Goal: Entertainment & Leisure: Consume media (video, audio)

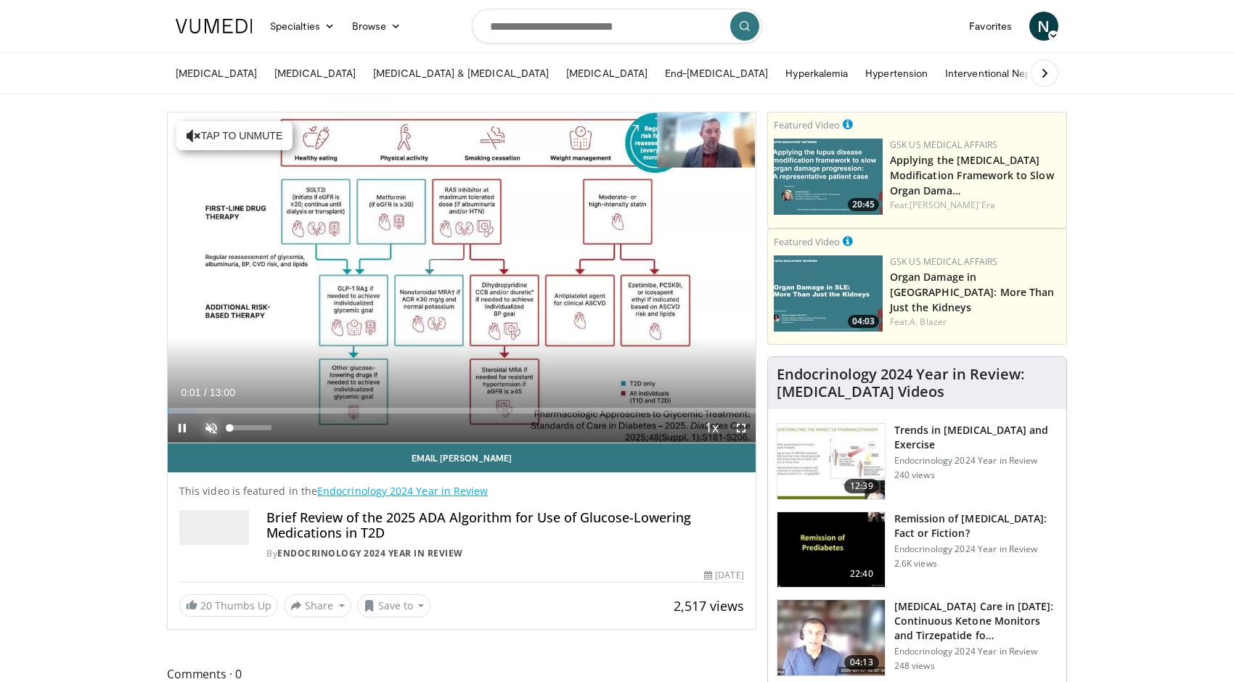
click at [208, 428] on span "Video Player" at bounding box center [211, 428] width 29 height 29
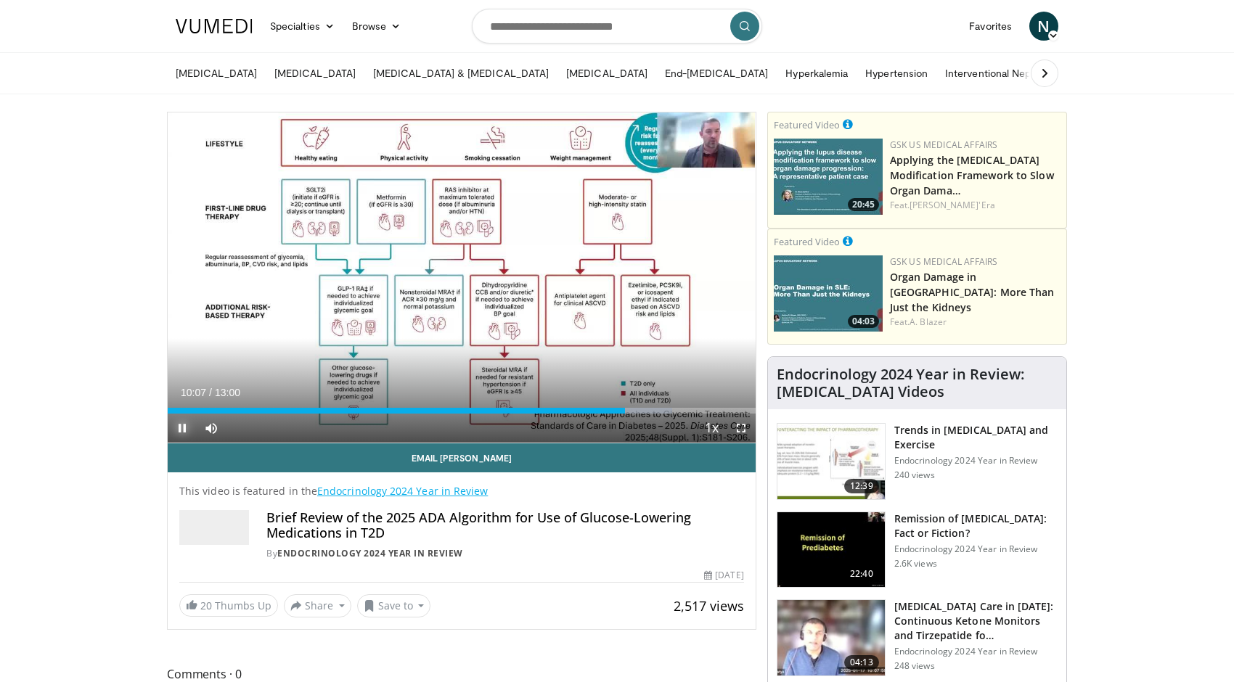
click at [178, 426] on span "Video Player" at bounding box center [182, 428] width 29 height 29
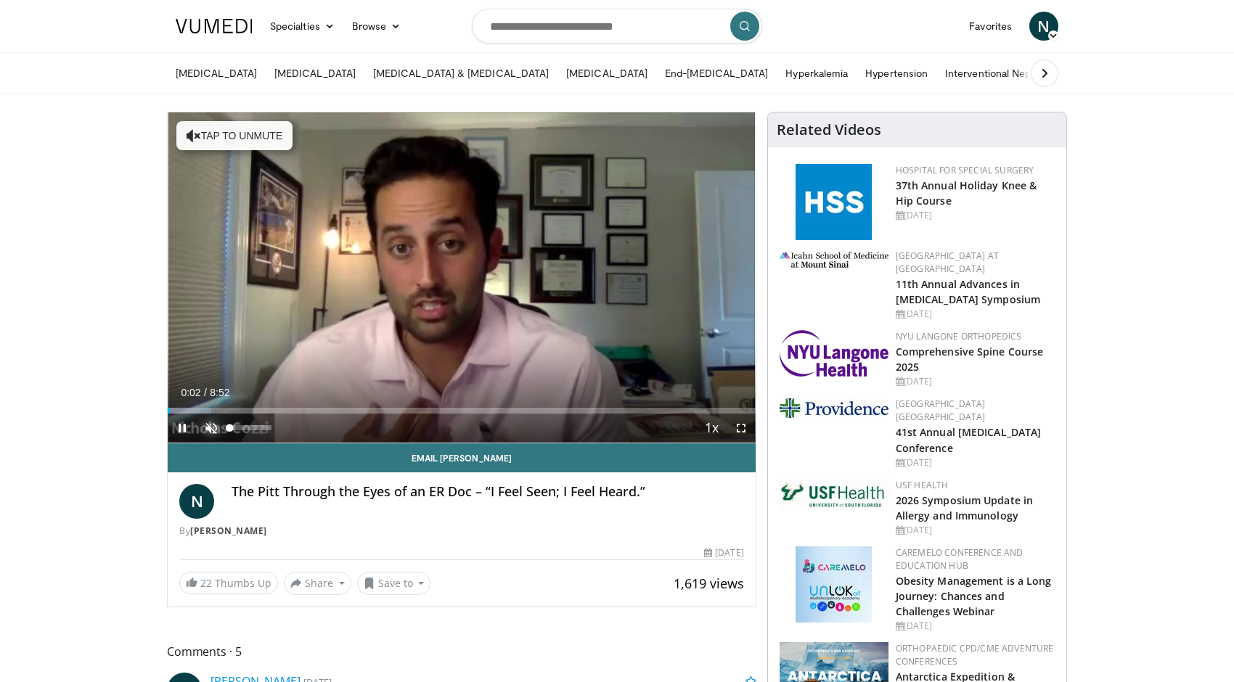
click at [213, 428] on span "Video Player" at bounding box center [211, 428] width 29 height 29
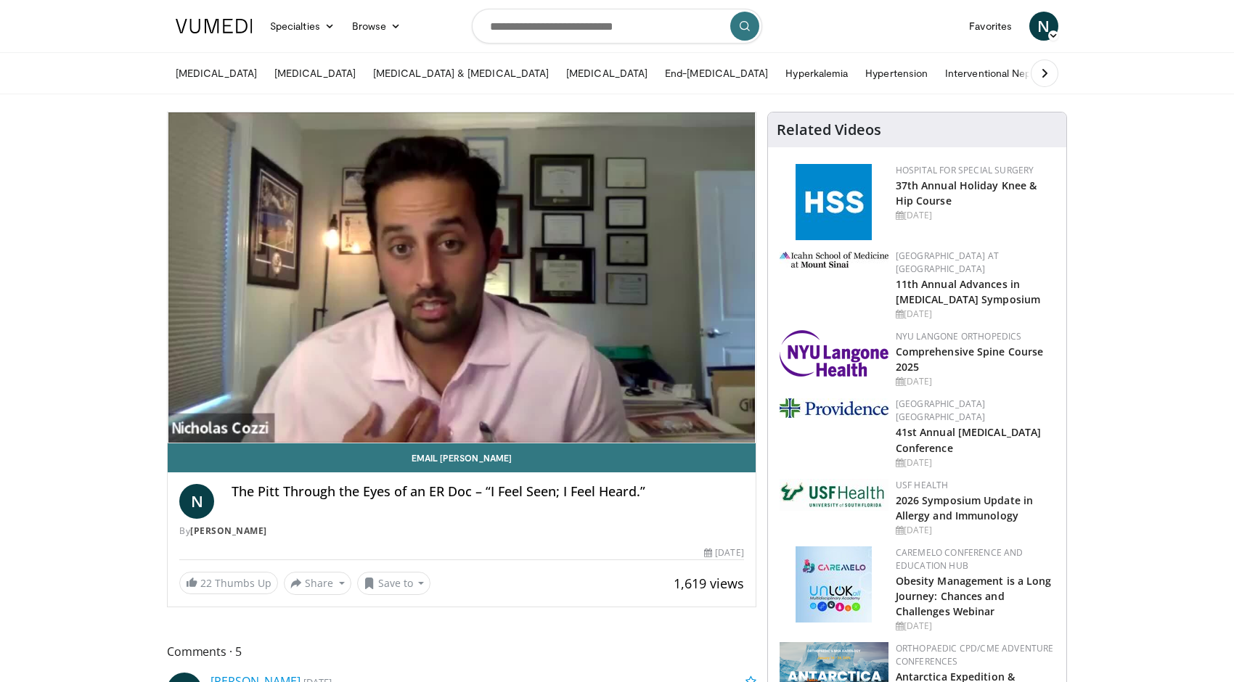
click at [1050, 32] on icon at bounding box center [1053, 35] width 10 height 10
click at [1067, 73] on div "Acute Kidney Injury Chronic Kidney Disease Diabetes & Kidney Disease Dialysis E…" at bounding box center [617, 73] width 900 height 41
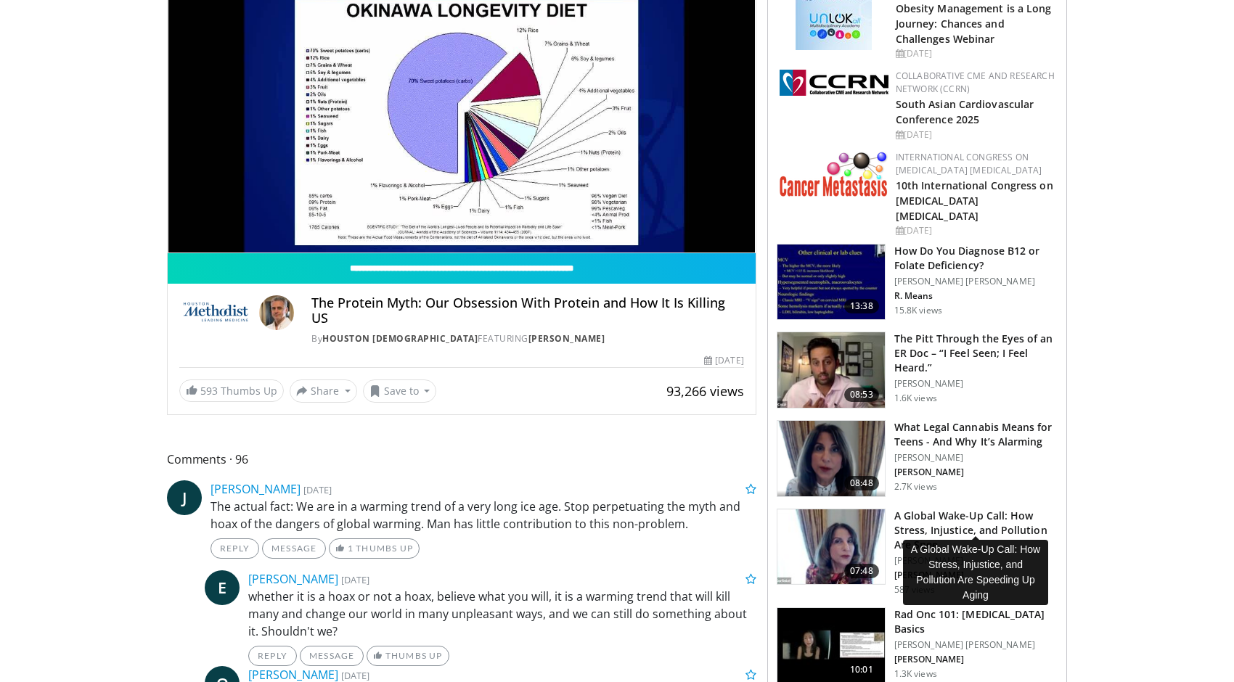
scroll to position [218, 0]
